Goal: Information Seeking & Learning: Learn about a topic

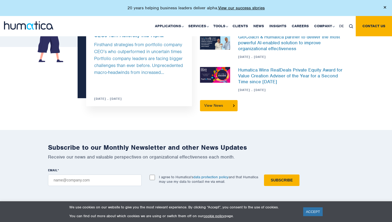
scroll to position [1541, 0]
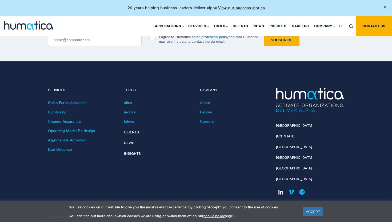
click at [282, 187] on link at bounding box center [280, 191] width 9 height 9
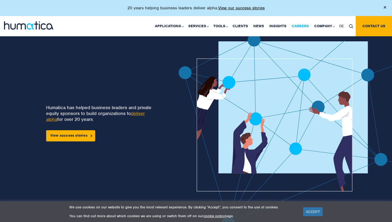
click at [306, 25] on link "Careers" at bounding box center [300, 26] width 22 height 20
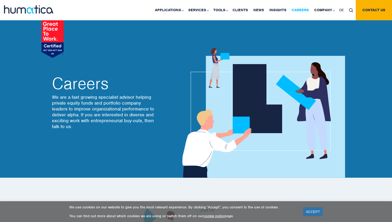
click at [304, 10] on link "Careers" at bounding box center [300, 10] width 22 height 20
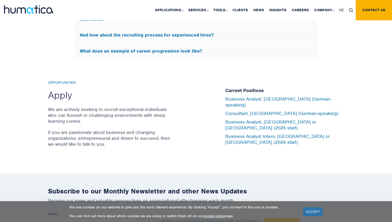
scroll to position [1721, 0]
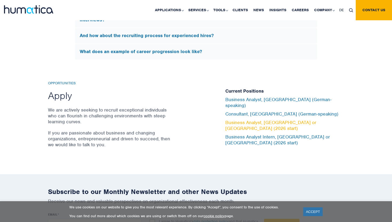
click at [261, 122] on link "Business Analyst, London or Munich (2026 start)" at bounding box center [270, 125] width 91 height 12
